Goal: Find specific page/section: Find specific page/section

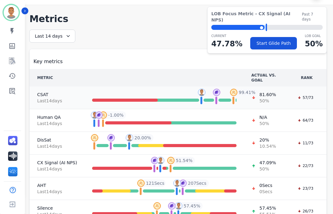
scroll to position [27, 0]
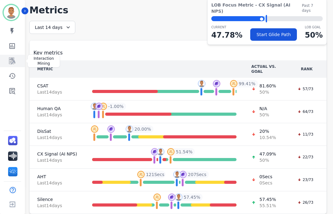
click at [12, 62] on icon "Sidebar" at bounding box center [12, 61] width 6 height 7
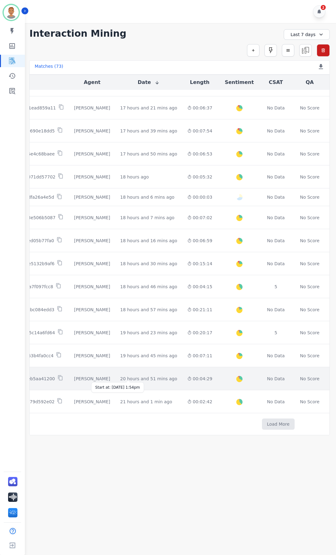
scroll to position [129, 73]
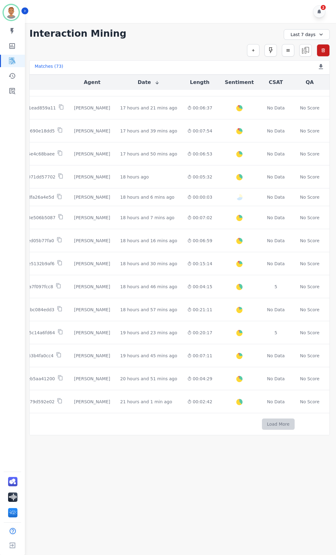
click at [262, 214] on button "Load More" at bounding box center [278, 423] width 33 height 11
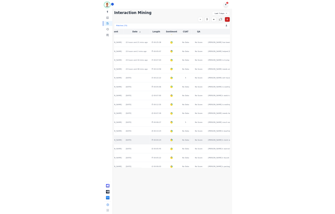
scroll to position [499, 134]
